Goal: Information Seeking & Learning: Compare options

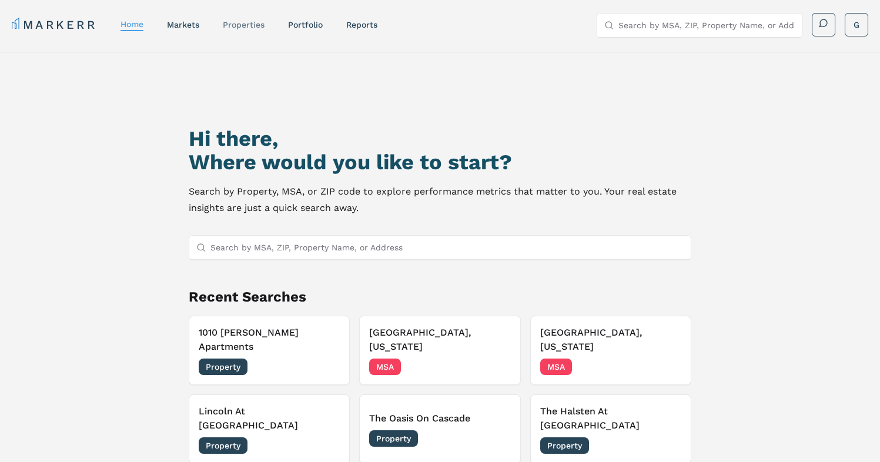
click at [254, 20] on link "properties" at bounding box center [244, 24] width 42 height 9
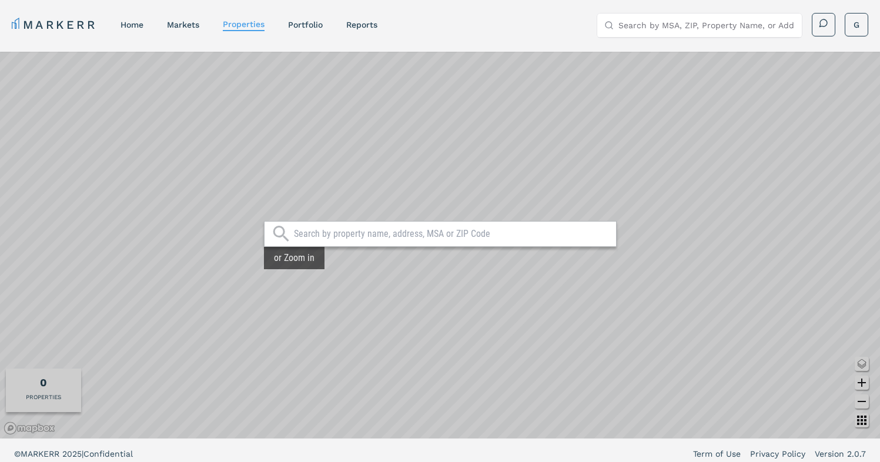
click at [347, 239] on input "text" at bounding box center [452, 234] width 316 height 12
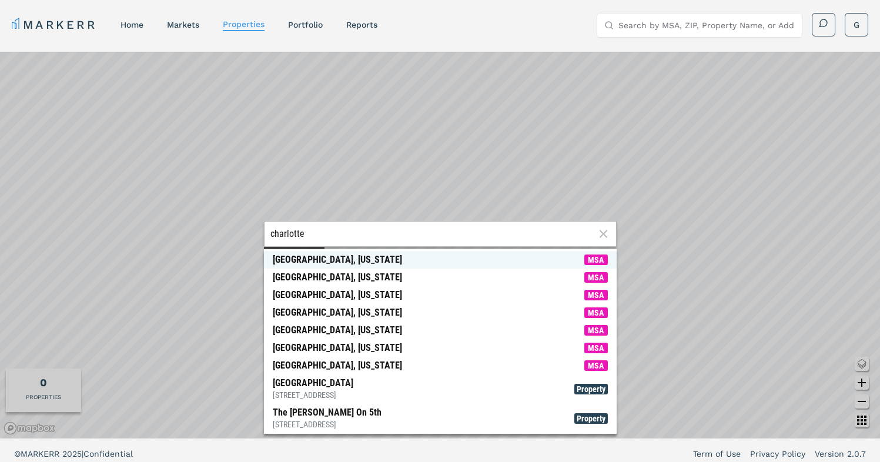
type input "charlotte"
click at [333, 263] on div "[GEOGRAPHIC_DATA], [US_STATE]" at bounding box center [337, 260] width 129 height 12
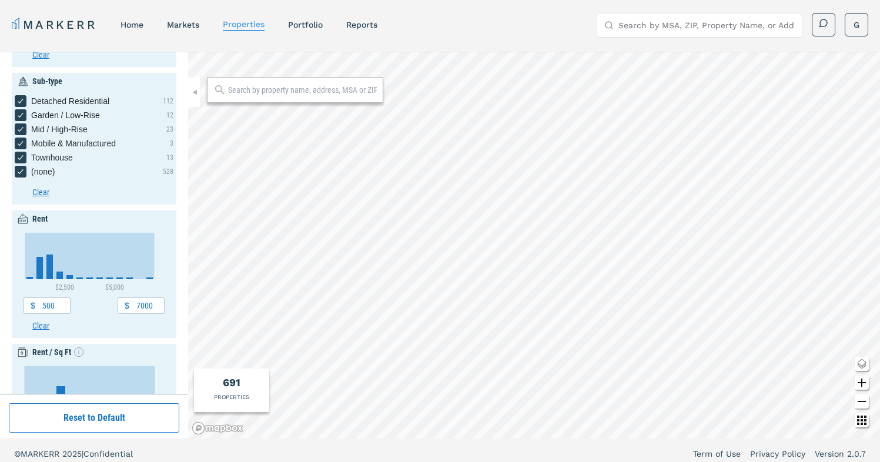
scroll to position [84, 0]
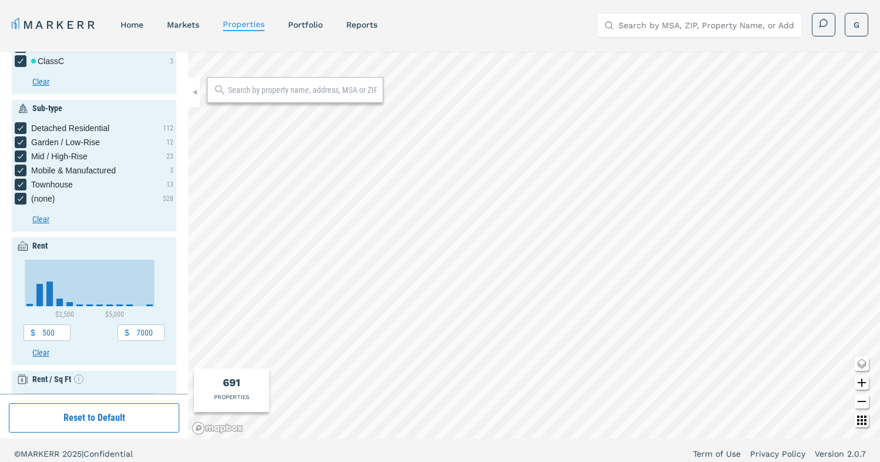
click at [280, 91] on input "text" at bounding box center [302, 90] width 149 height 12
click at [63, 303] on icon "Created with Highcharts 11.4.8 $2,500 $5,000 $2,000 - $2,500 ​ ● Histogram: 85 ​" at bounding box center [90, 289] width 132 height 58
type input "2000"
type input "2500"
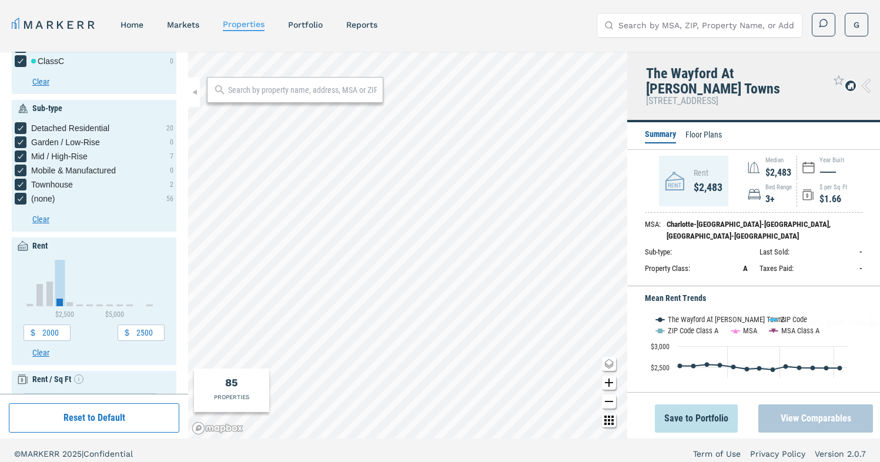
click at [816, 418] on button "View Comparables" at bounding box center [815, 418] width 115 height 28
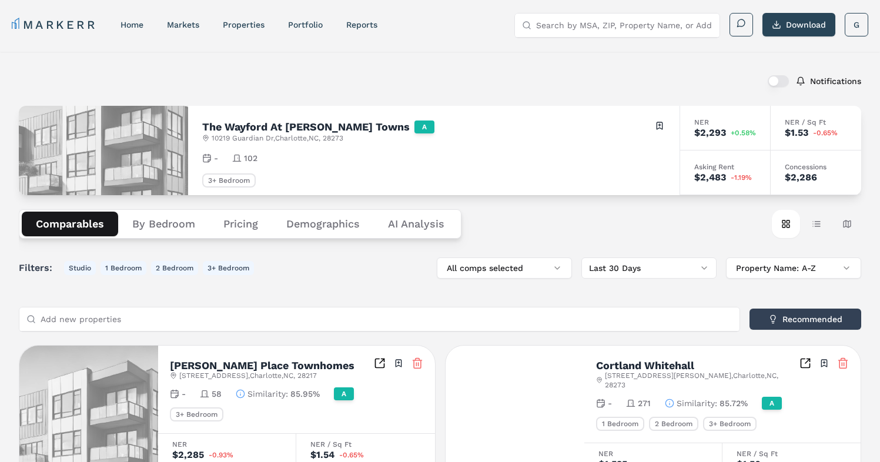
click at [170, 234] on button "By Bedroom" at bounding box center [163, 224] width 91 height 25
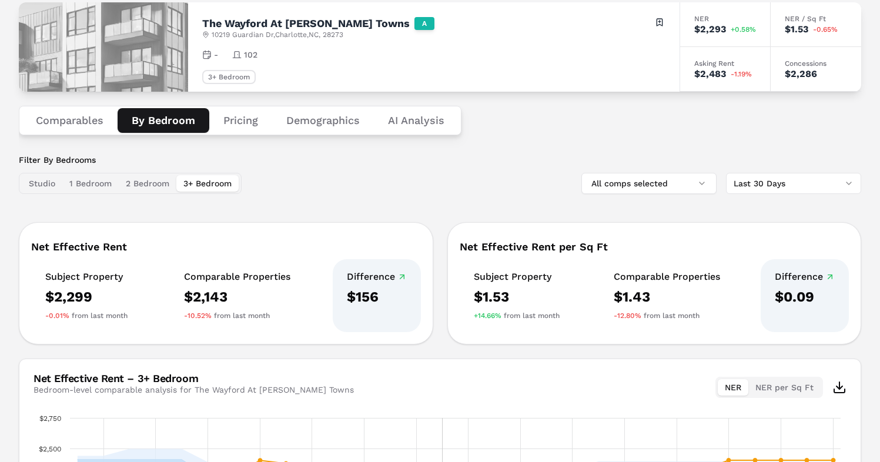
scroll to position [101, 0]
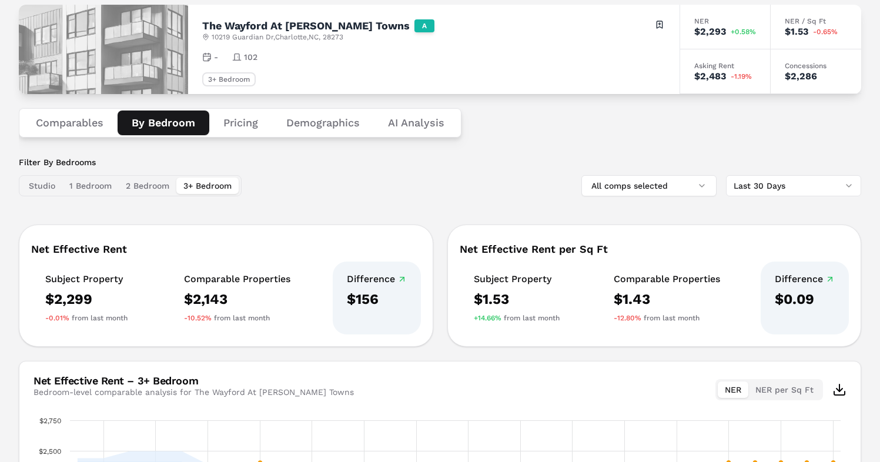
click at [150, 189] on button "2 Bedroom" at bounding box center [148, 185] width 58 height 16
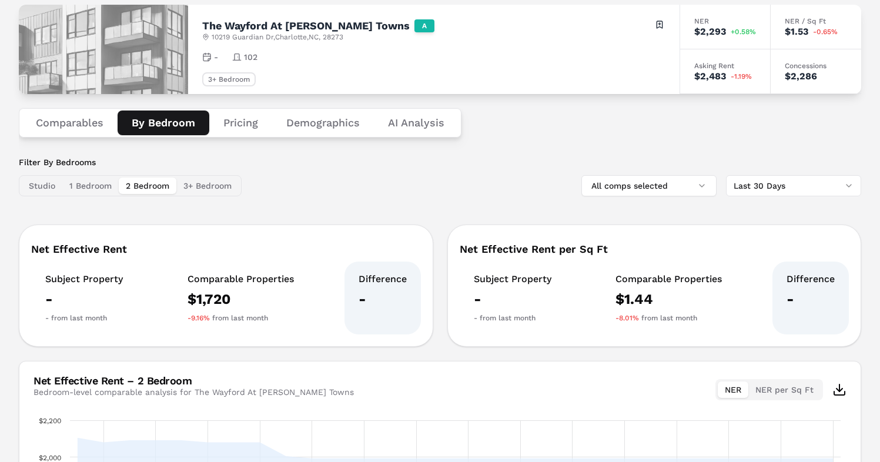
click at [98, 186] on button "1 Bedroom" at bounding box center [90, 185] width 56 height 16
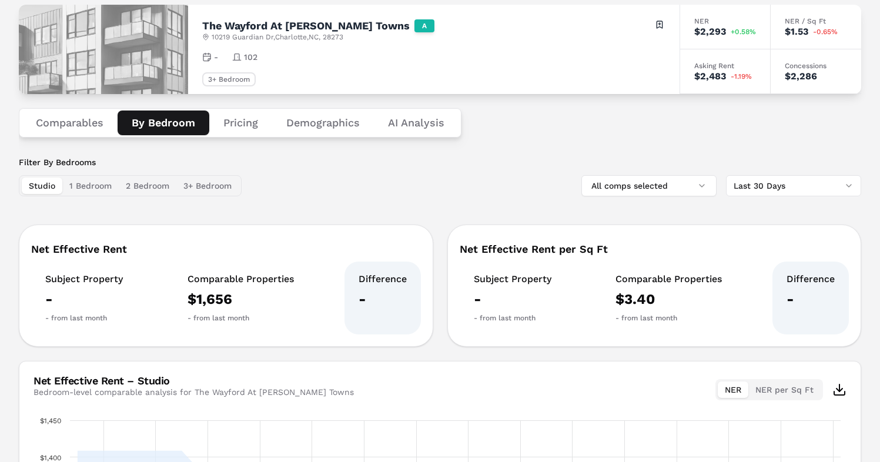
click at [51, 189] on button "Studio" at bounding box center [42, 185] width 41 height 16
click at [192, 183] on button "3+ Bedroom" at bounding box center [207, 185] width 62 height 16
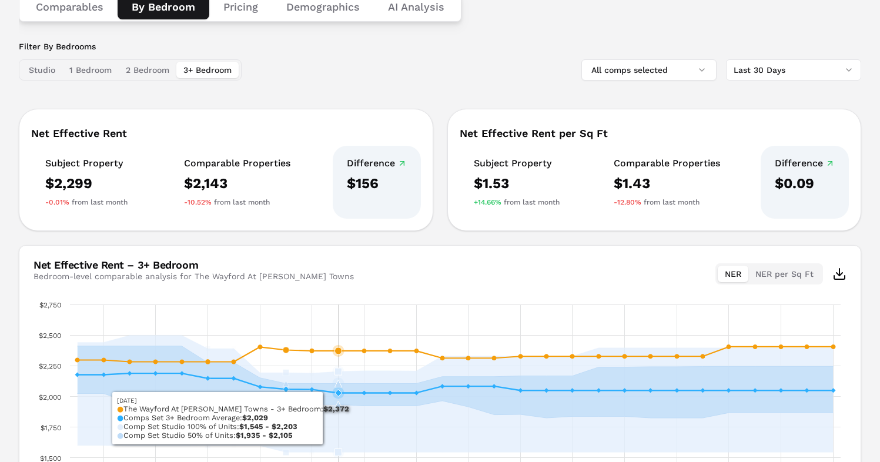
scroll to position [0, 0]
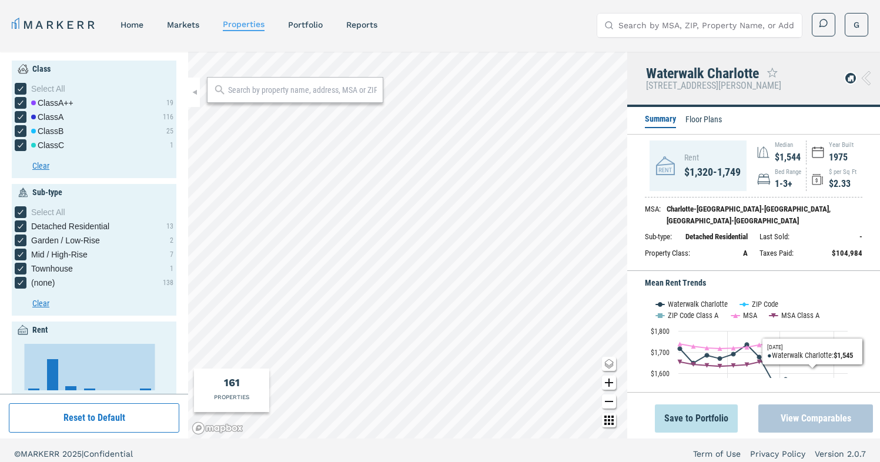
click at [813, 421] on button "View Comparables" at bounding box center [815, 418] width 115 height 28
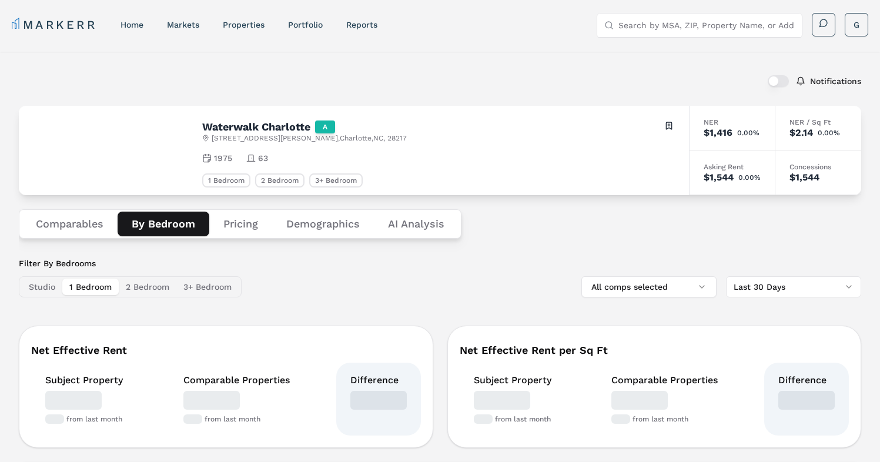
click at [182, 230] on button "By Bedroom" at bounding box center [164, 224] width 92 height 25
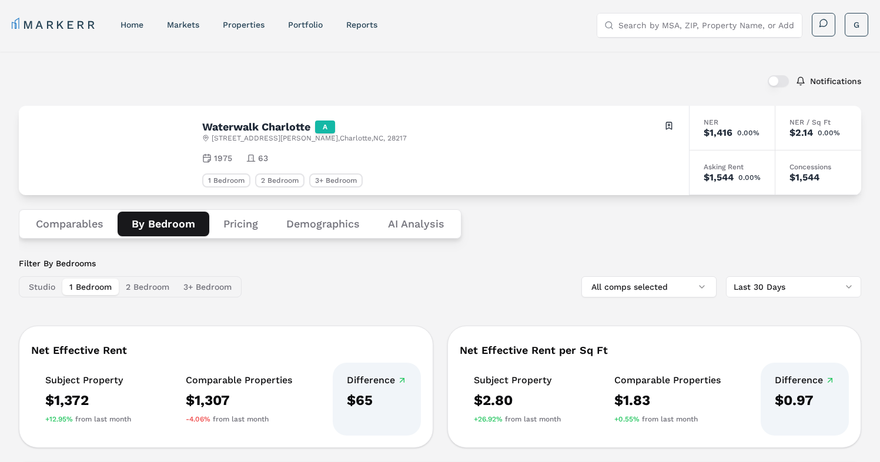
click at [158, 287] on button "2 Bedroom" at bounding box center [148, 287] width 58 height 16
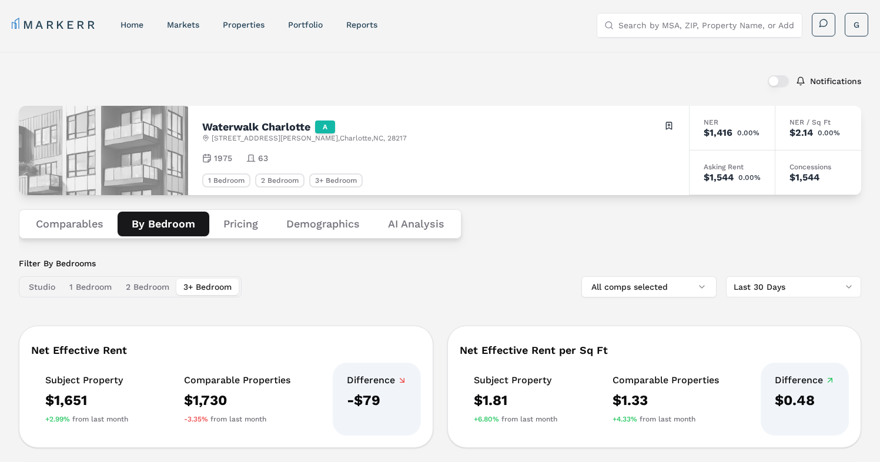
click at [212, 285] on button "3+ Bedroom" at bounding box center [207, 287] width 62 height 16
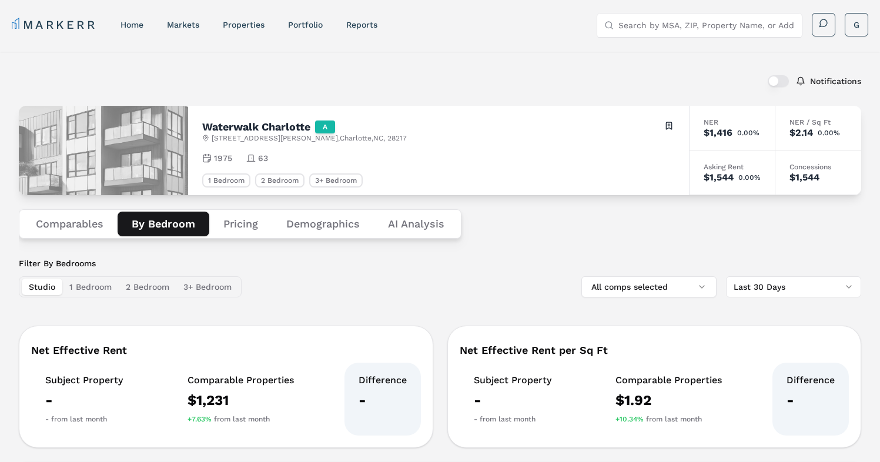
click at [61, 287] on button "Studio" at bounding box center [42, 287] width 41 height 16
click at [93, 283] on button "1 Bedroom" at bounding box center [90, 287] width 56 height 16
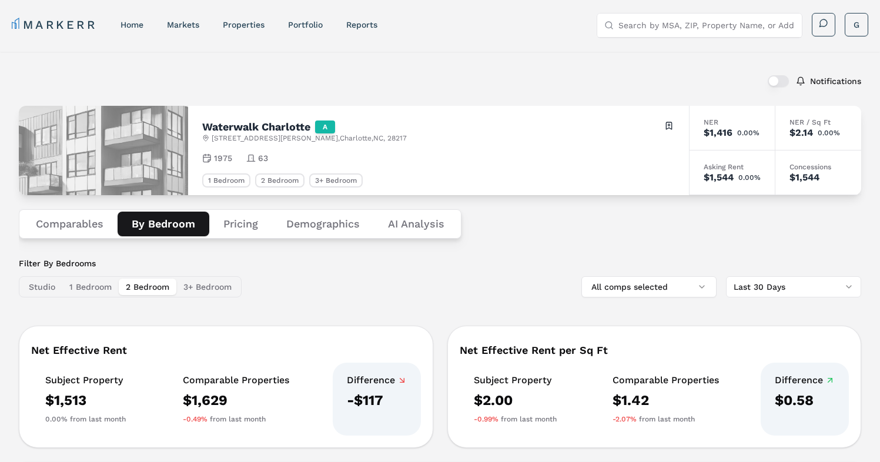
click at [127, 283] on button "2 Bedroom" at bounding box center [148, 287] width 58 height 16
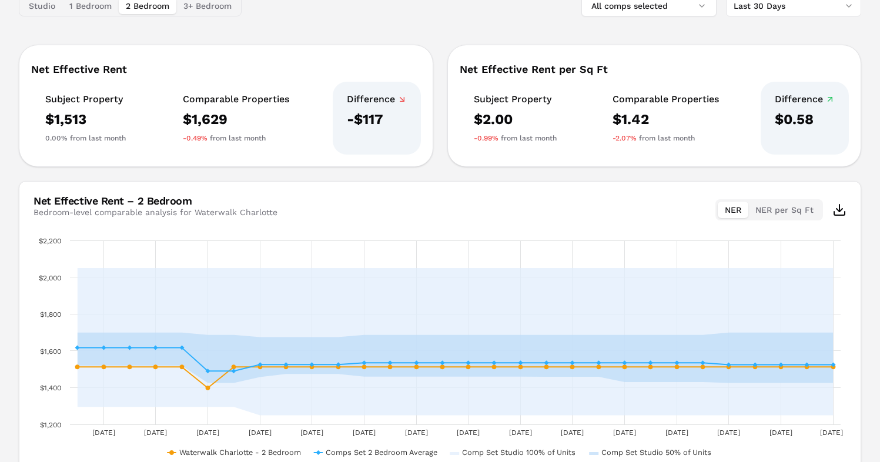
scroll to position [324, 0]
